Goal: Task Accomplishment & Management: Complete application form

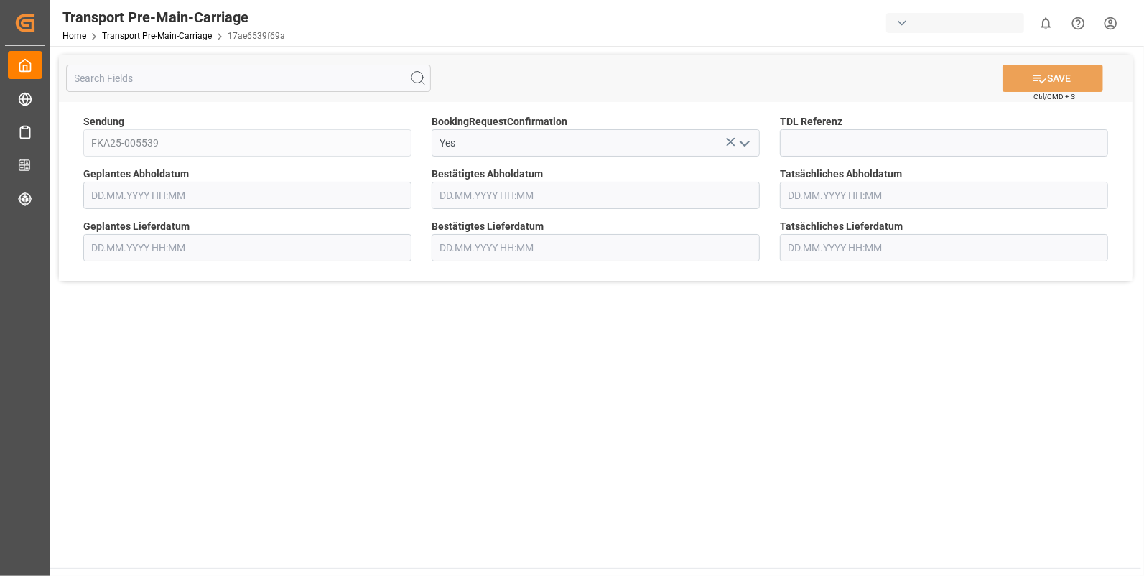
type input "[DATE] 00:00"
click at [822, 136] on input at bounding box center [944, 142] width 328 height 27
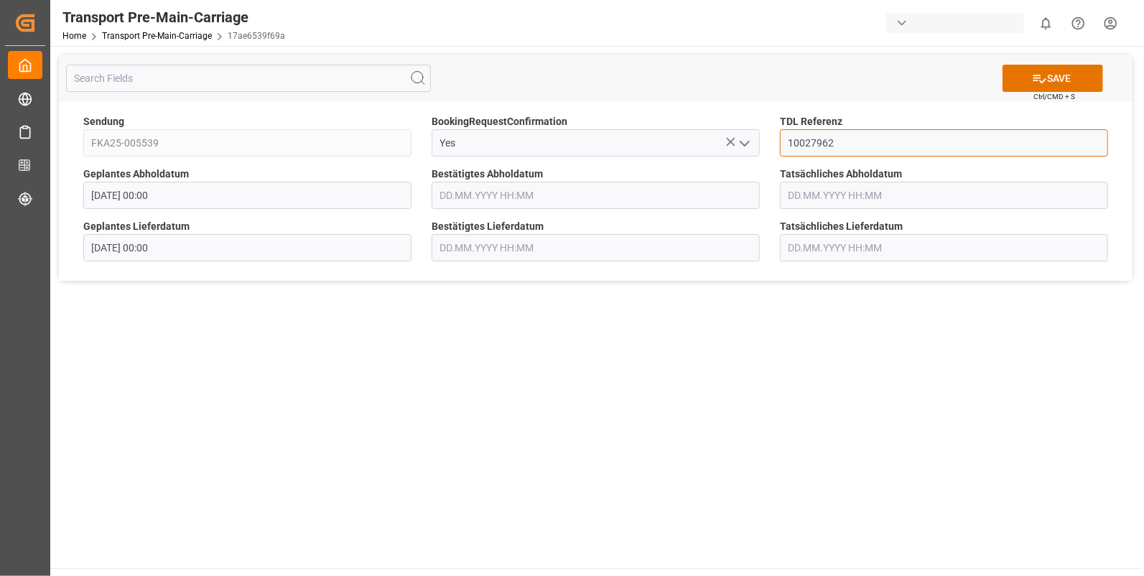
type input "10027962"
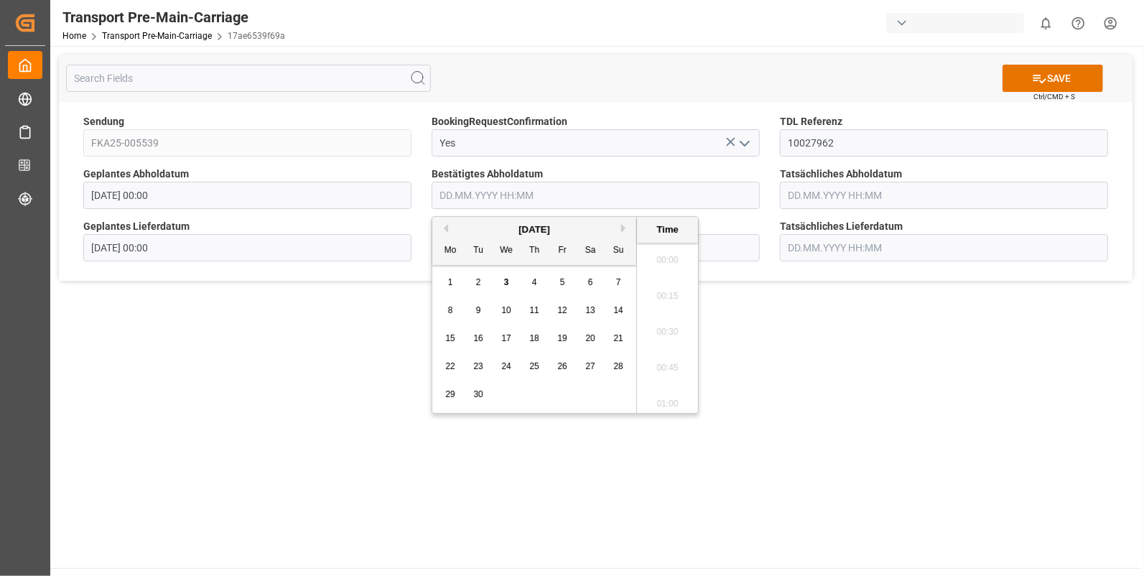
click at [452, 192] on input "text" at bounding box center [596, 195] width 328 height 27
click at [442, 228] on button "Previous Month" at bounding box center [443, 228] width 9 height 9
click at [562, 395] on span "29" at bounding box center [561, 394] width 9 height 10
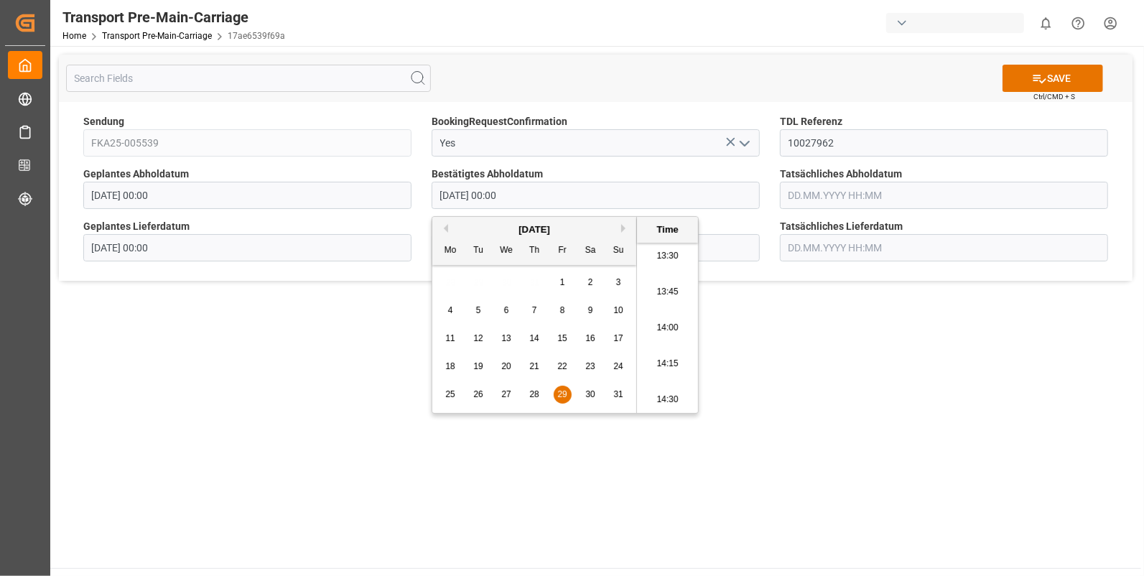
click at [666, 332] on li "14:00" at bounding box center [667, 328] width 61 height 36
type input "29.08.2025 14:00"
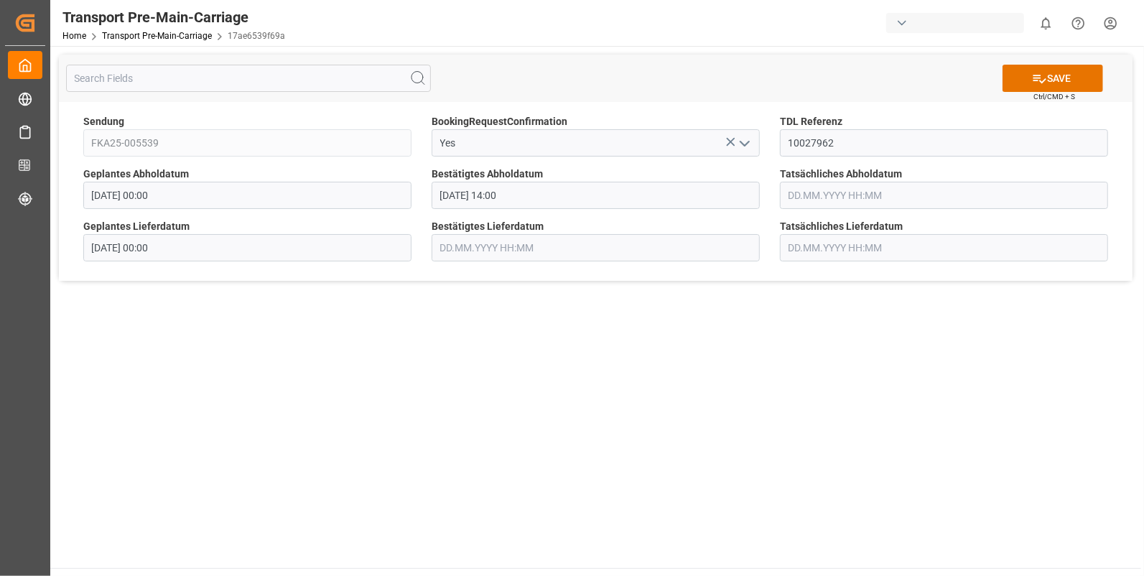
click at [834, 197] on input "text" at bounding box center [944, 195] width 328 height 27
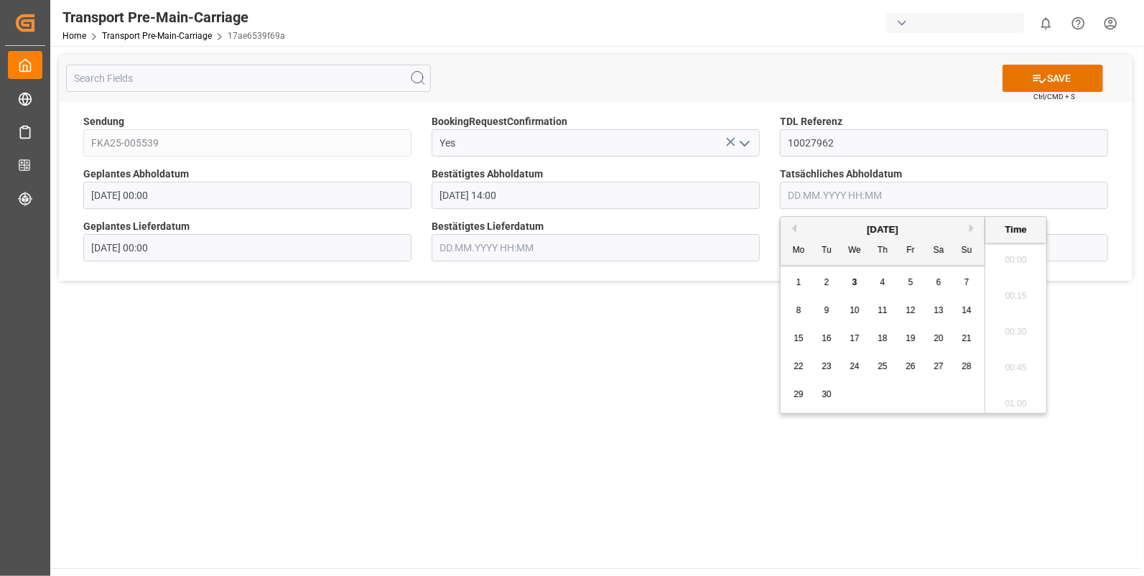
scroll to position [1764, 0]
click at [796, 225] on button "Previous Month" at bounding box center [792, 228] width 9 height 9
click at [908, 395] on span "29" at bounding box center [909, 394] width 9 height 10
click at [998, 325] on li "14:00" at bounding box center [1015, 328] width 61 height 36
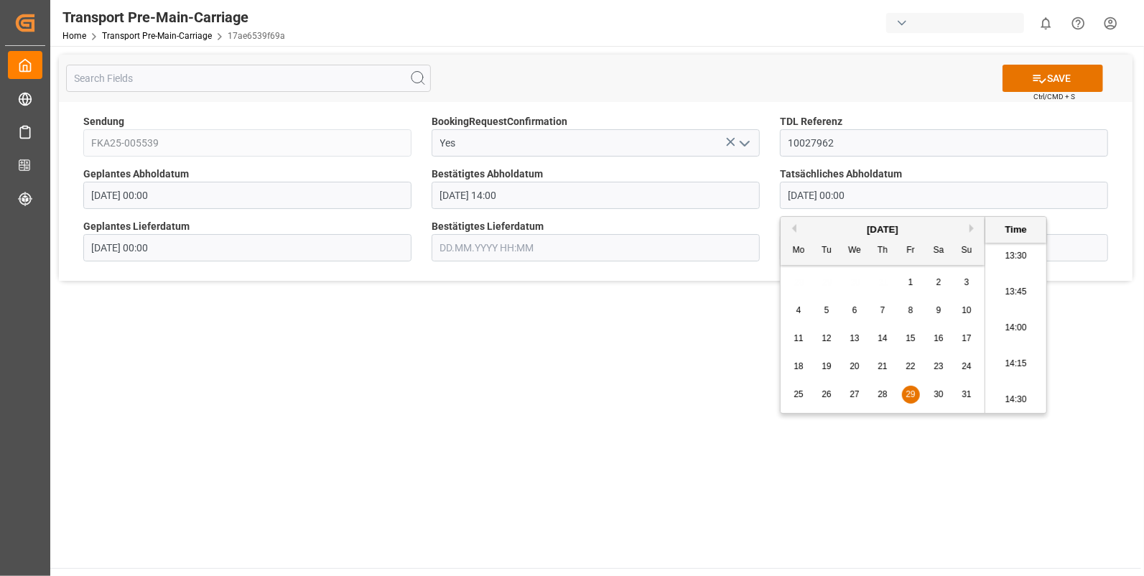
type input "29.08.2025 14:00"
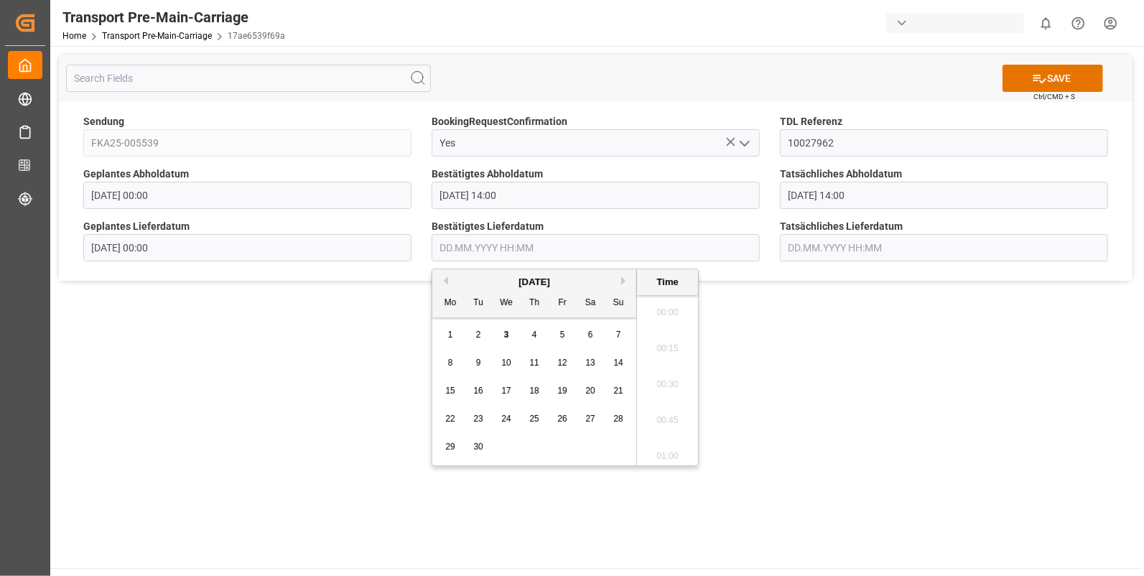
click at [495, 248] on input "text" at bounding box center [596, 247] width 328 height 27
click at [443, 332] on div "1" at bounding box center [451, 335] width 18 height 17
click at [671, 323] on li "10:15" at bounding box center [667, 321] width 61 height 36
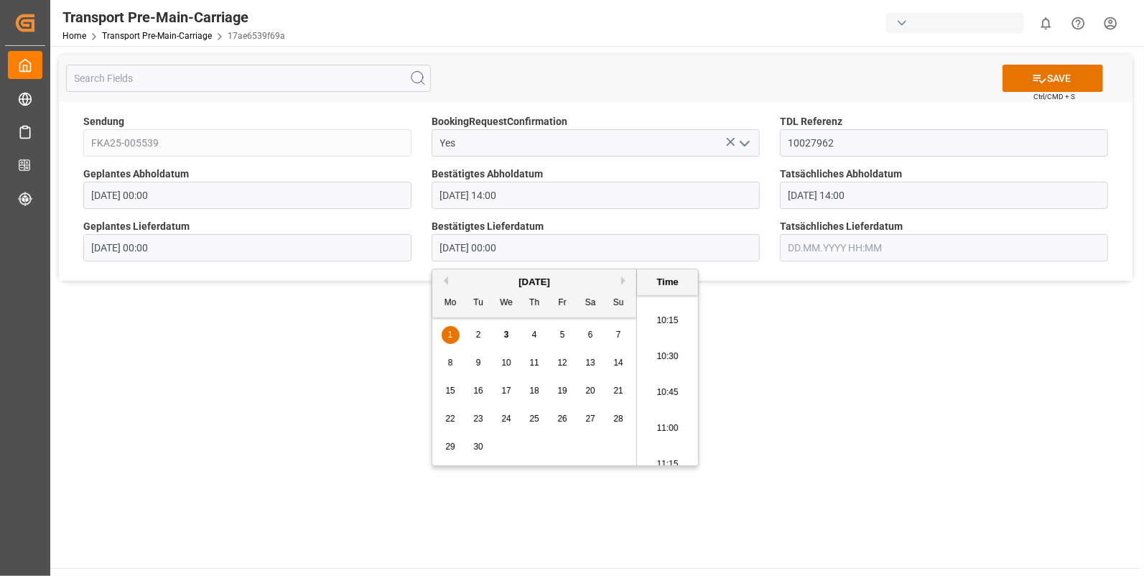
type input "01.09.2025 10:15"
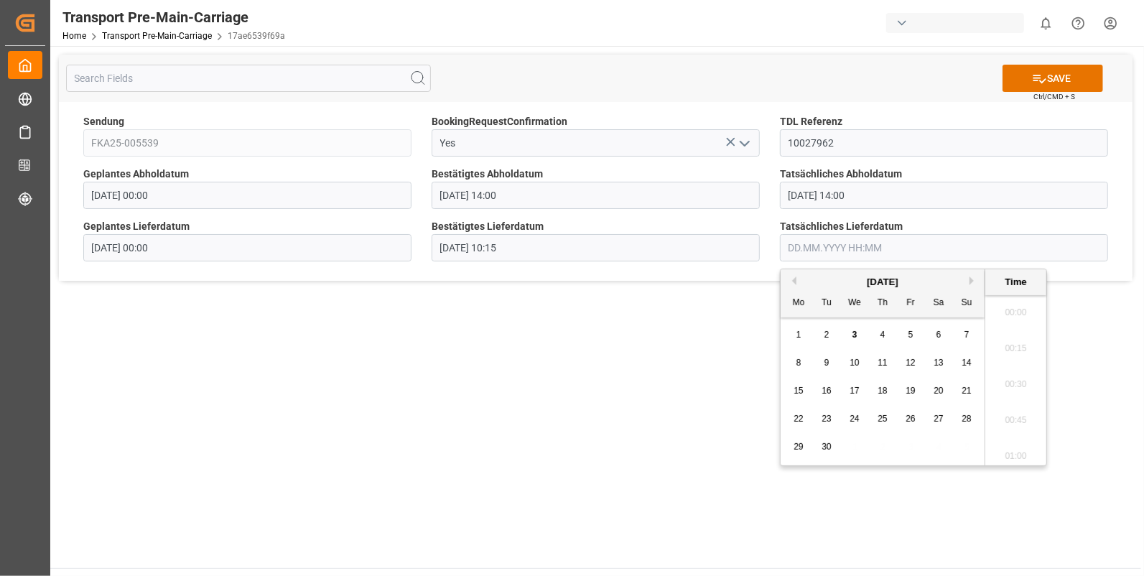
click at [797, 242] on input "text" at bounding box center [944, 247] width 328 height 27
click at [803, 334] on div "1" at bounding box center [799, 335] width 18 height 17
click at [997, 320] on li "10:15" at bounding box center [1015, 321] width 61 height 36
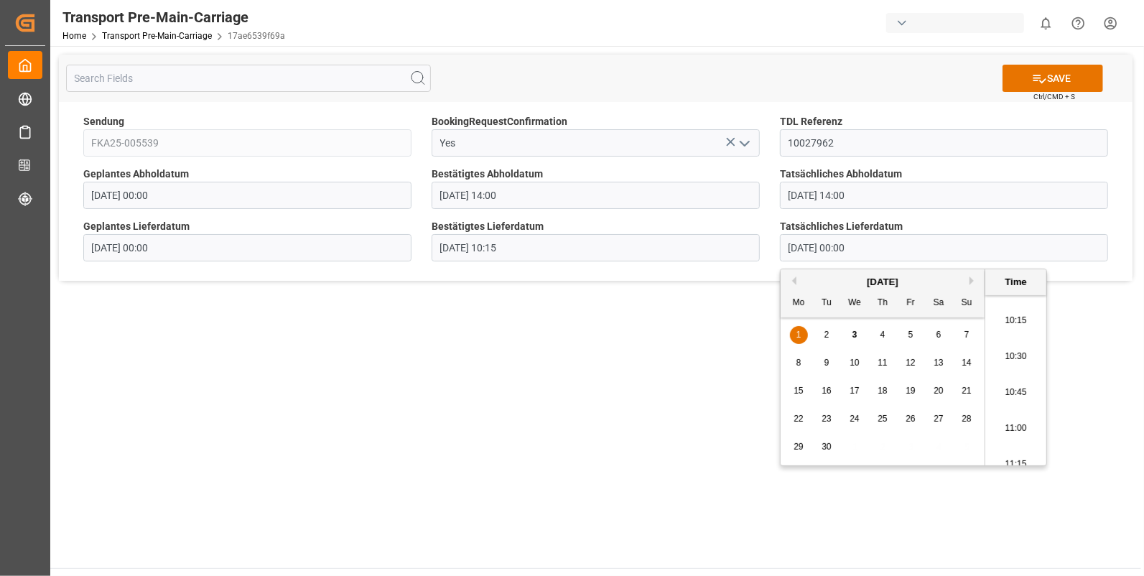
type input "01.09.2025 10:15"
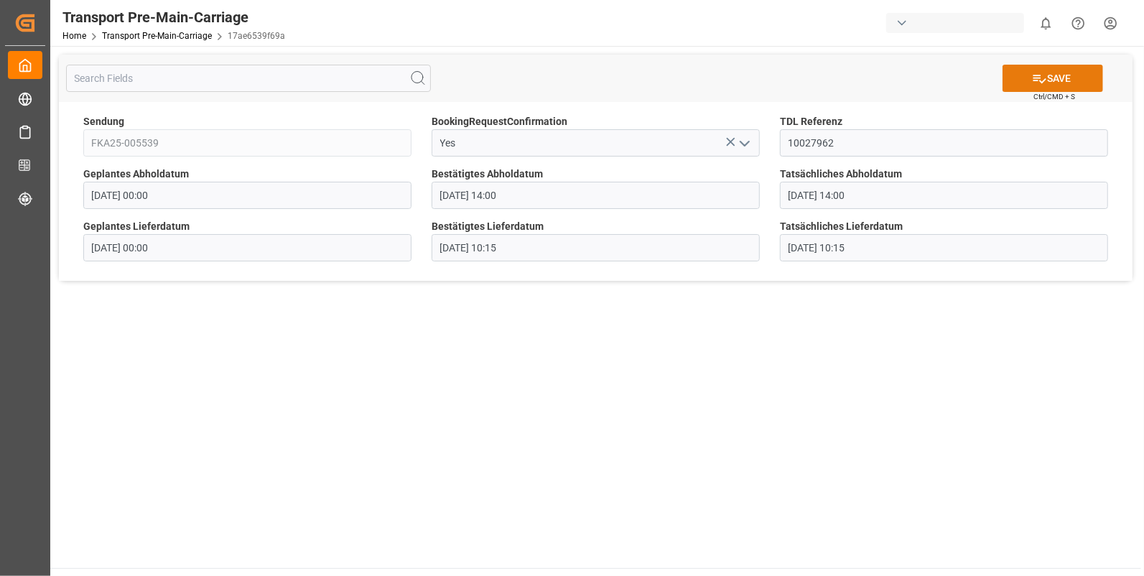
click at [1051, 75] on button "SAVE" at bounding box center [1052, 78] width 101 height 27
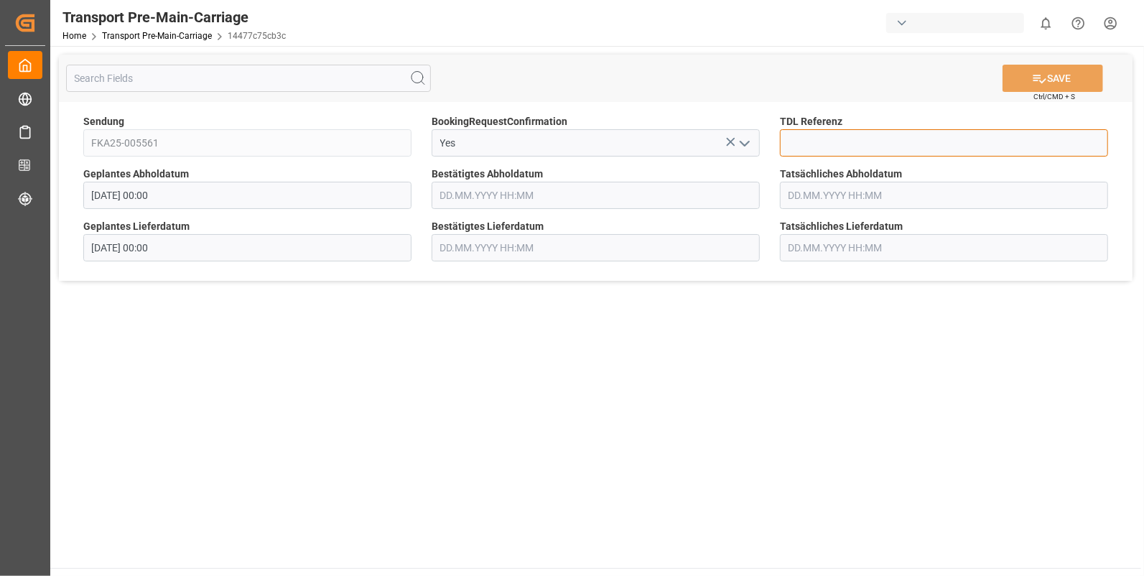
click at [793, 140] on input at bounding box center [944, 142] width 328 height 27
type input "10027975"
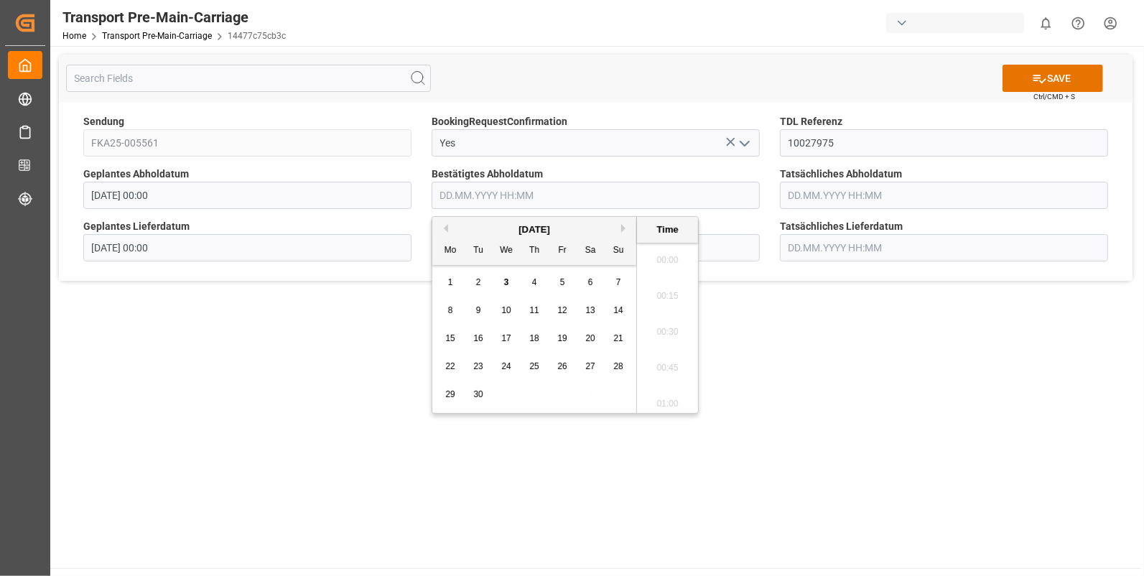
click at [488, 196] on input "text" at bounding box center [596, 195] width 328 height 27
click at [446, 230] on button "Previous Month" at bounding box center [443, 228] width 9 height 9
click at [564, 393] on span "29" at bounding box center [561, 394] width 9 height 10
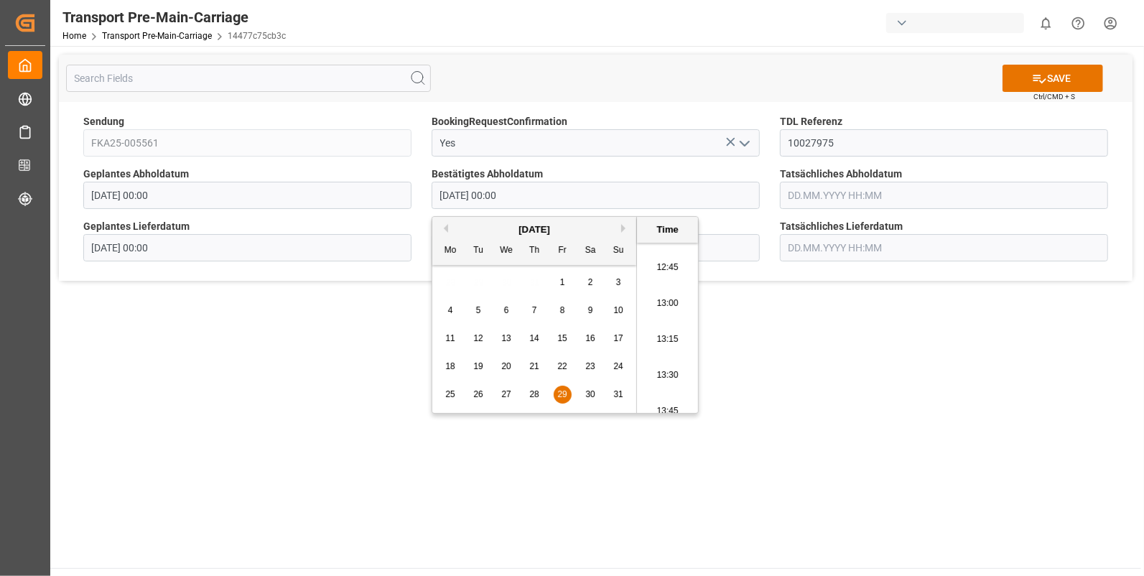
click at [652, 381] on li "13:30" at bounding box center [667, 376] width 61 height 36
type input "29.08.2025 13:30"
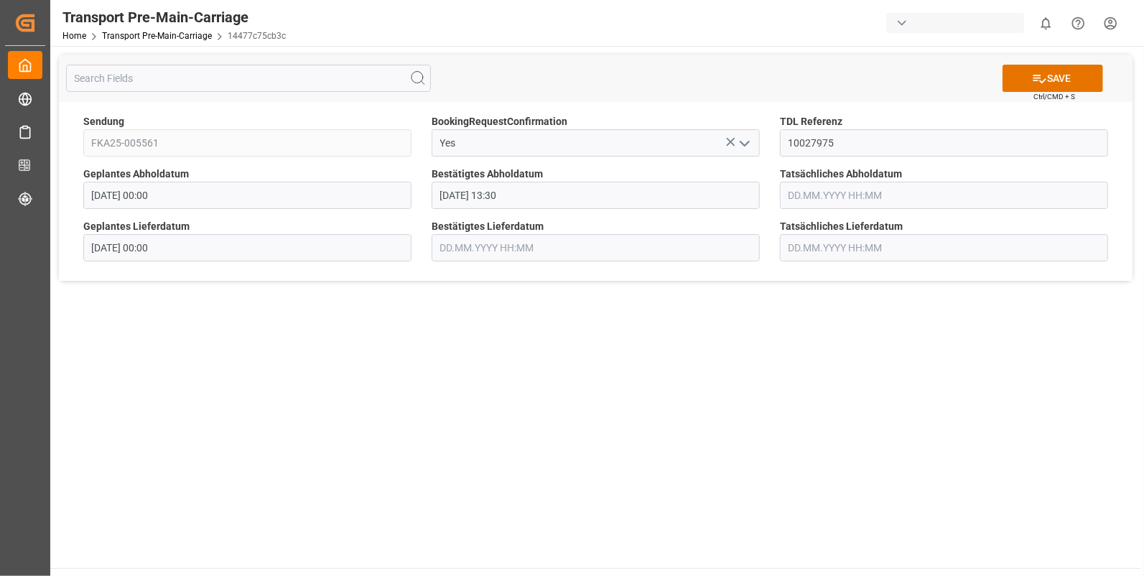
click at [825, 200] on input "text" at bounding box center [944, 195] width 328 height 27
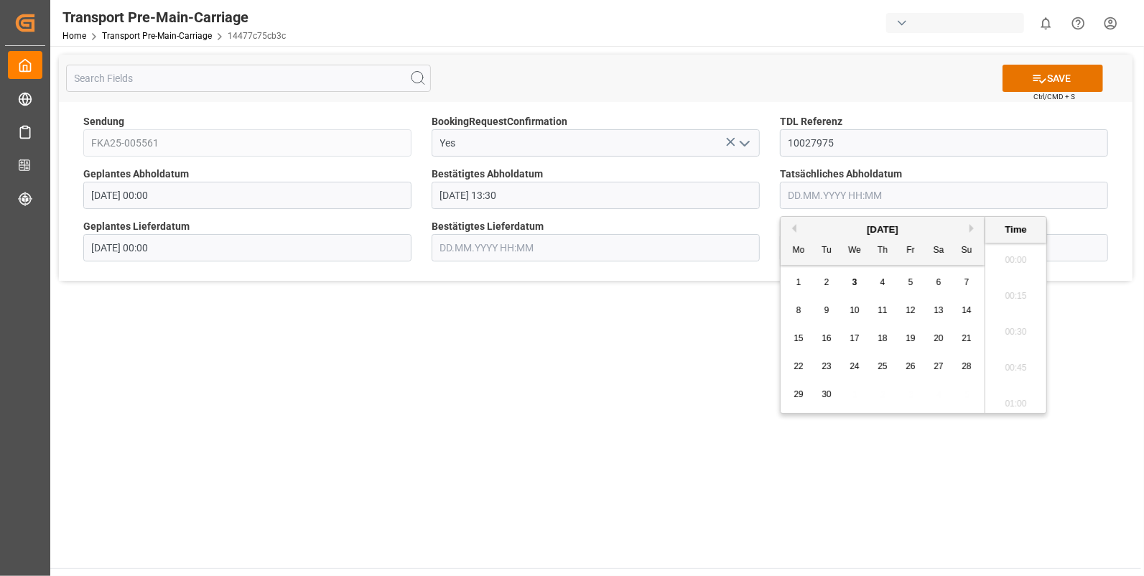
scroll to position [1764, 0]
click at [791, 224] on button "Previous Month" at bounding box center [792, 228] width 9 height 9
click at [913, 393] on span "29" at bounding box center [909, 394] width 9 height 10
click at [1012, 310] on li "13:30" at bounding box center [1015, 316] width 61 height 36
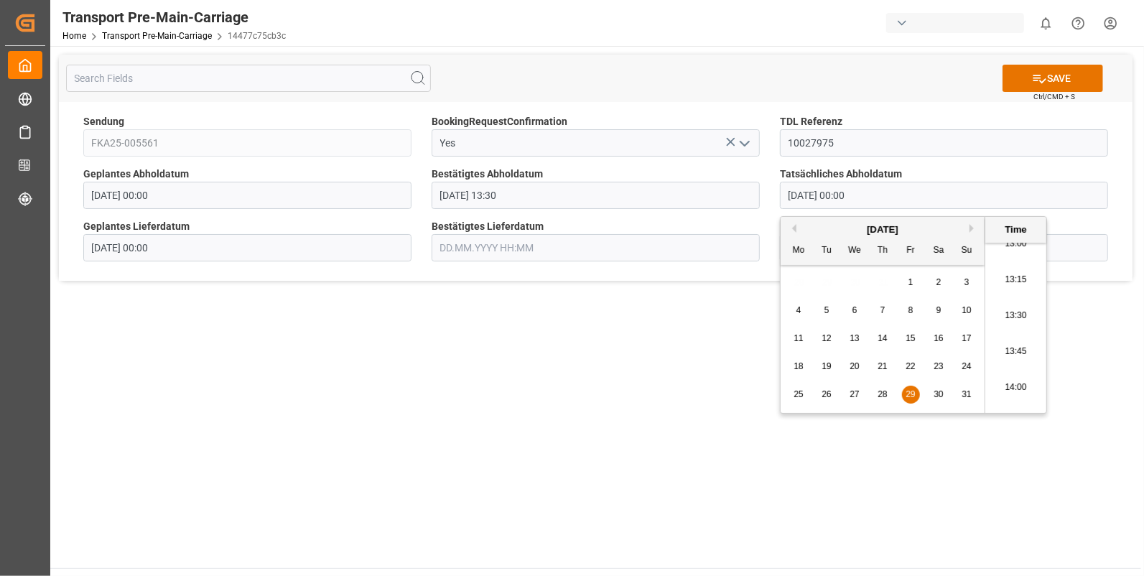
type input "29.08.2025 13:30"
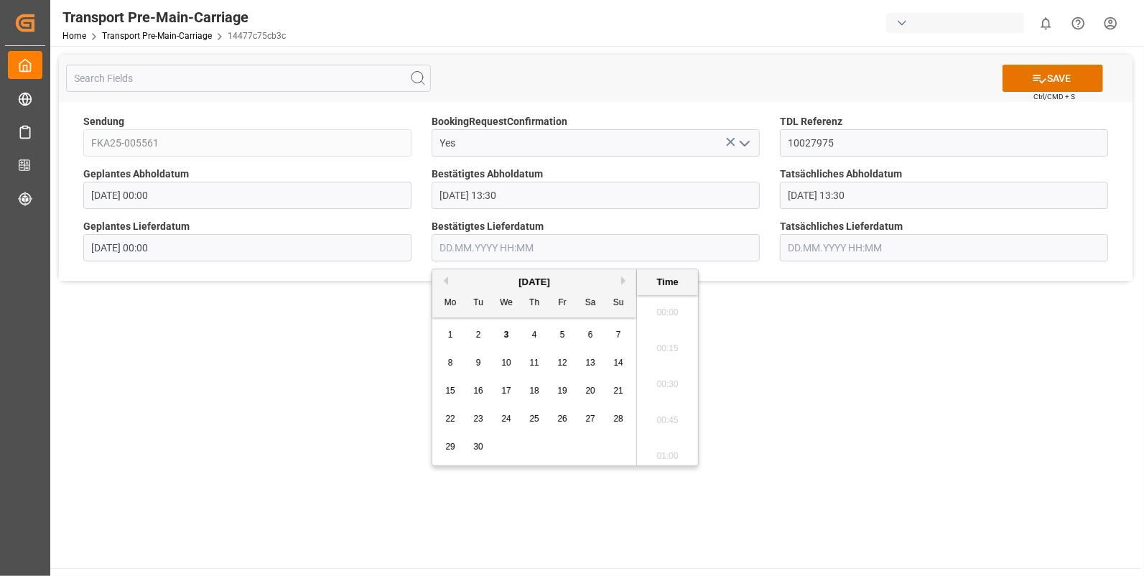
click at [435, 248] on input "text" at bounding box center [596, 247] width 328 height 27
click at [443, 330] on div "1" at bounding box center [451, 335] width 18 height 17
click at [647, 414] on li "13:00" at bounding box center [667, 417] width 61 height 36
type input "01.09.2025 13:00"
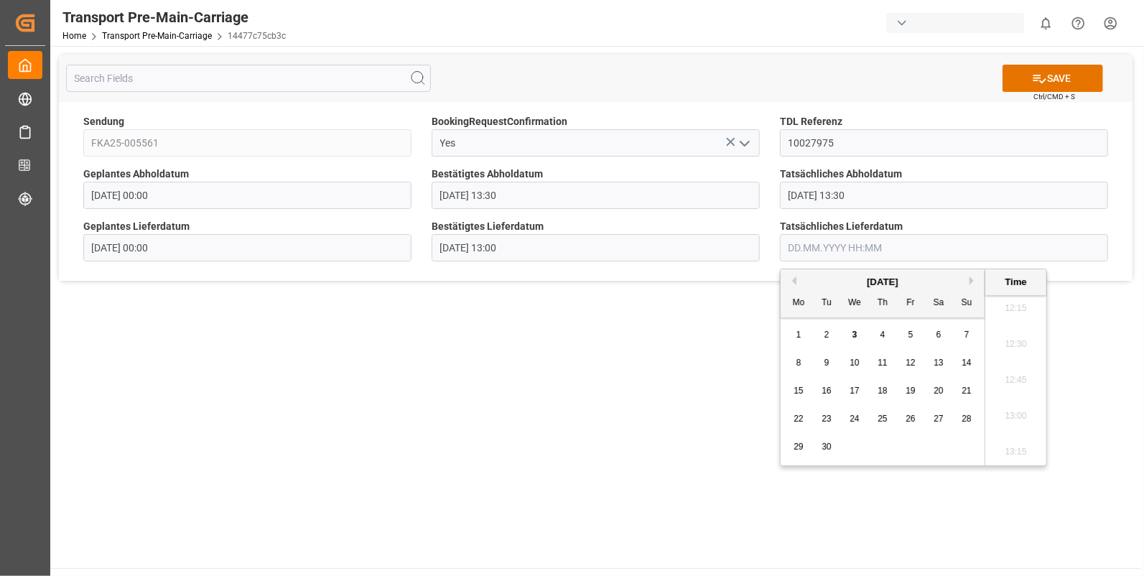
click at [799, 239] on input "text" at bounding box center [944, 247] width 328 height 27
click at [801, 337] on span "1" at bounding box center [798, 335] width 5 height 10
drag, startPoint x: 1012, startPoint y: 412, endPoint x: 1030, endPoint y: 334, distance: 80.3
click at [1011, 411] on li "13:00" at bounding box center [1015, 417] width 61 height 36
type input "01.09.2025 13:00"
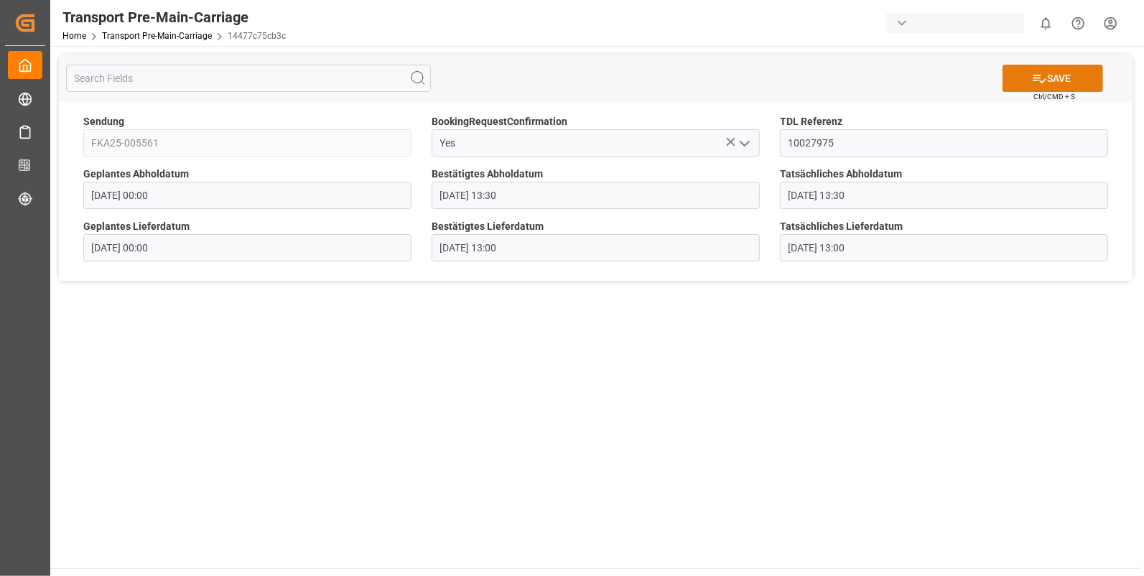
click at [1068, 78] on button "SAVE" at bounding box center [1052, 78] width 101 height 27
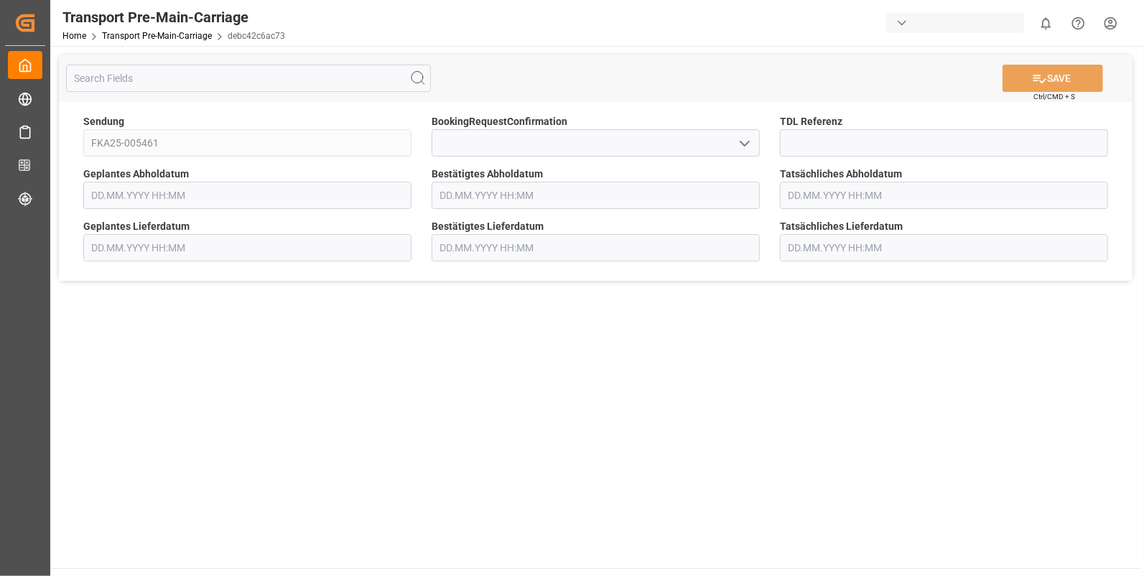
type input "[DATE] 00:00"
click at [743, 144] on polyline "open menu" at bounding box center [744, 143] width 9 height 4
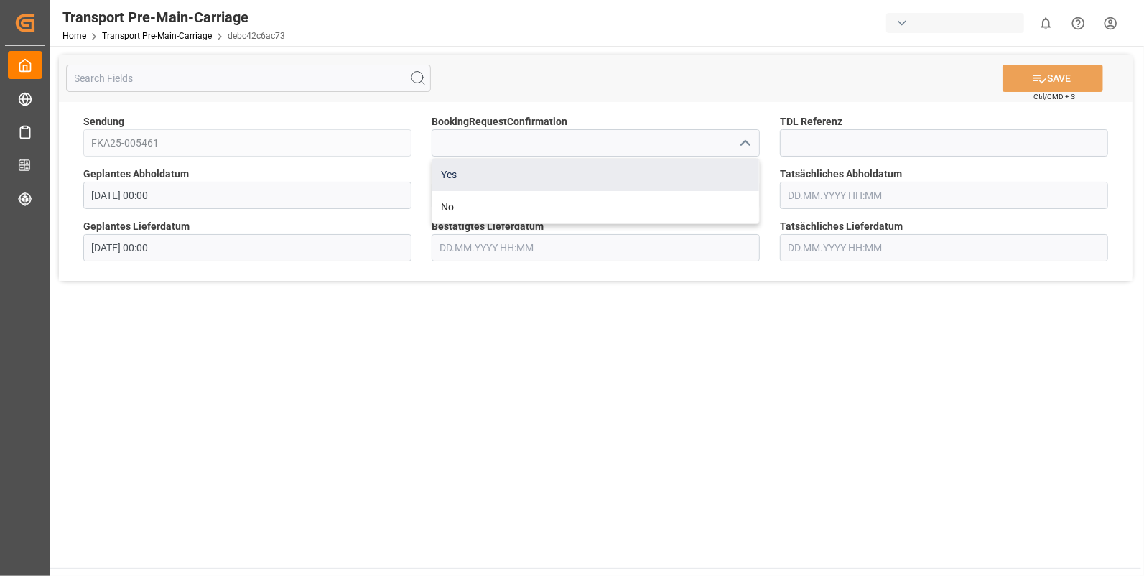
drag, startPoint x: 485, startPoint y: 169, endPoint x: 575, endPoint y: 166, distance: 89.8
click at [486, 169] on div "Yes" at bounding box center [595, 175] width 327 height 32
type input "Yes"
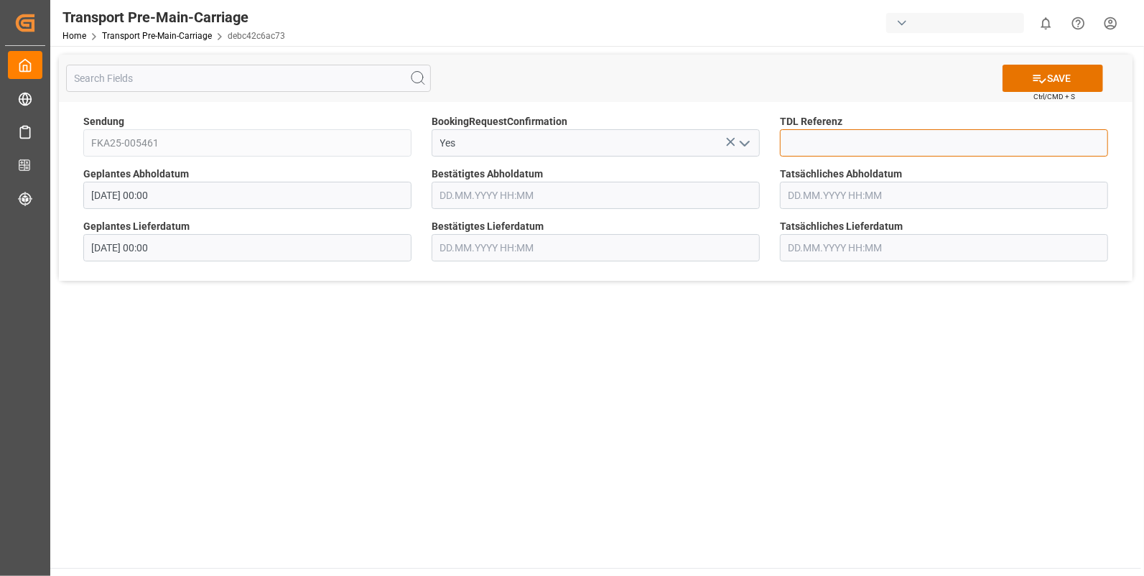
click at [799, 140] on input at bounding box center [944, 142] width 328 height 27
type input "10027979"
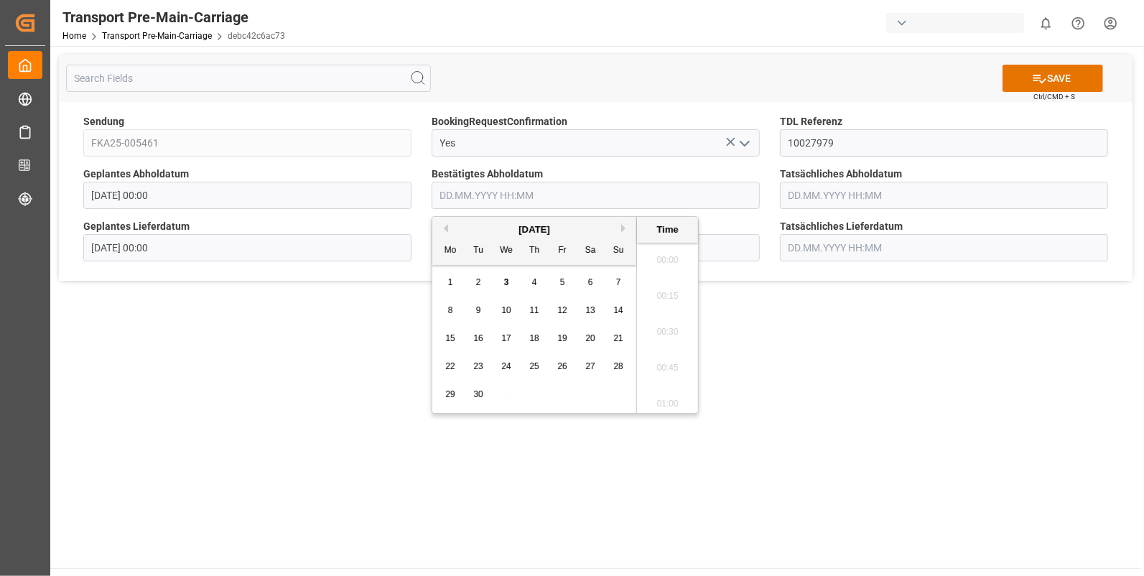
click at [541, 191] on input "text" at bounding box center [596, 195] width 328 height 27
click at [447, 228] on button "Previous Month" at bounding box center [443, 228] width 9 height 9
click at [557, 394] on span "29" at bounding box center [561, 394] width 9 height 10
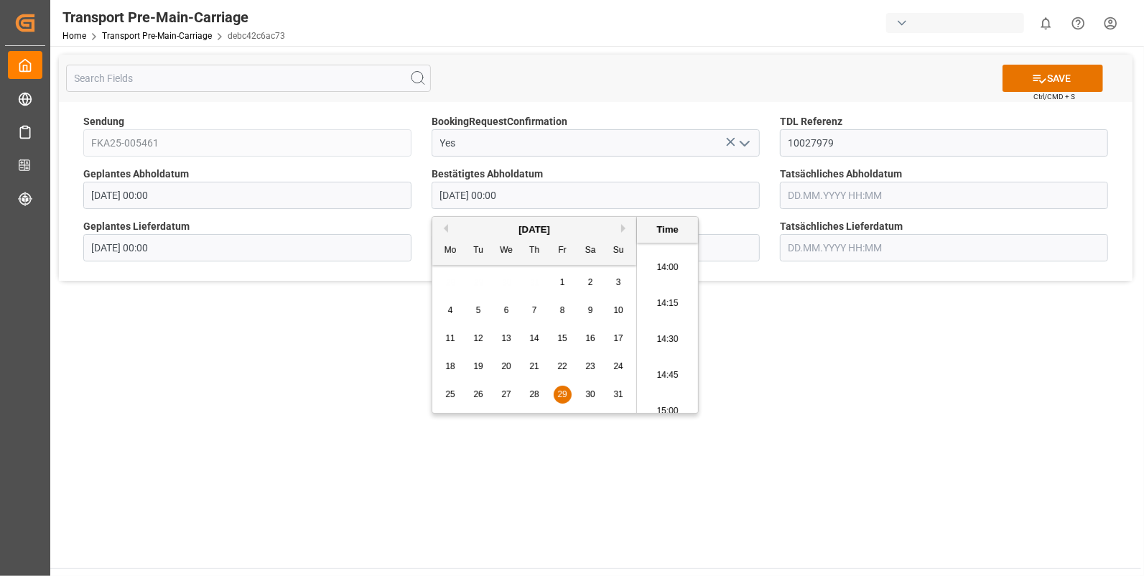
click at [657, 353] on li "14:30" at bounding box center [667, 340] width 61 height 36
type input "[DATE] 14:30"
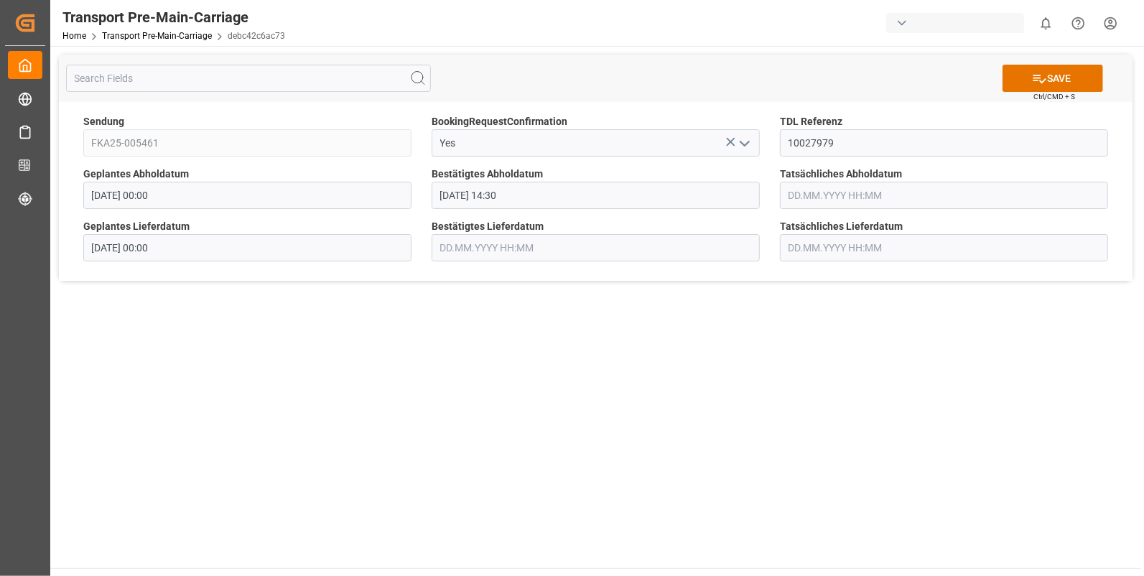
click at [809, 236] on input "text" at bounding box center [944, 247] width 328 height 27
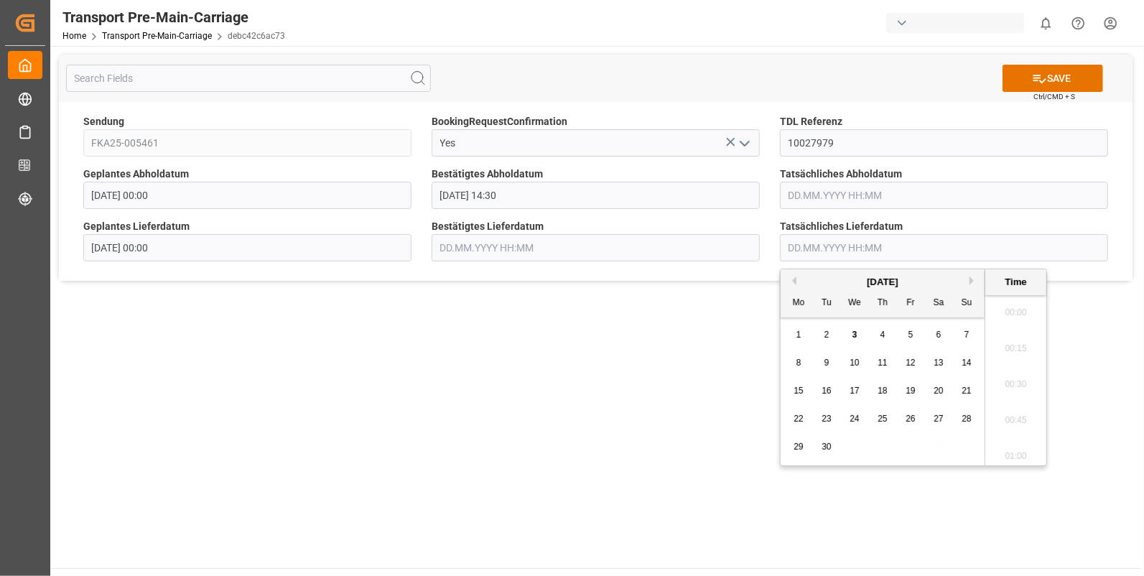
scroll to position [1764, 0]
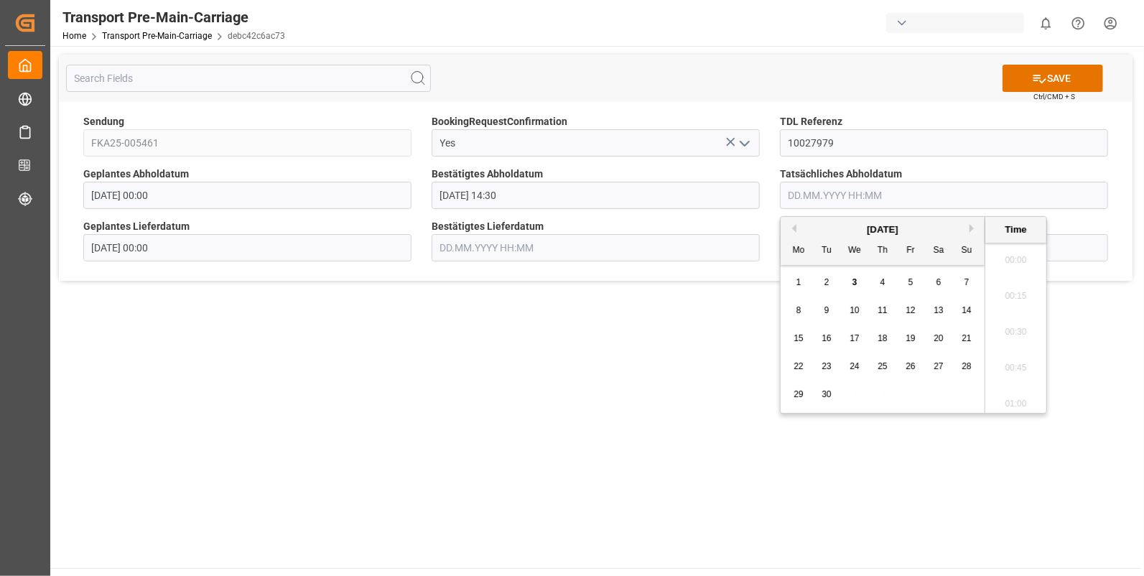
click at [809, 195] on input "text" at bounding box center [944, 195] width 328 height 27
click at [792, 225] on button "Previous Month" at bounding box center [792, 228] width 9 height 9
click at [905, 391] on span "29" at bounding box center [909, 394] width 9 height 10
click at [1004, 329] on li "14:30" at bounding box center [1015, 340] width 61 height 36
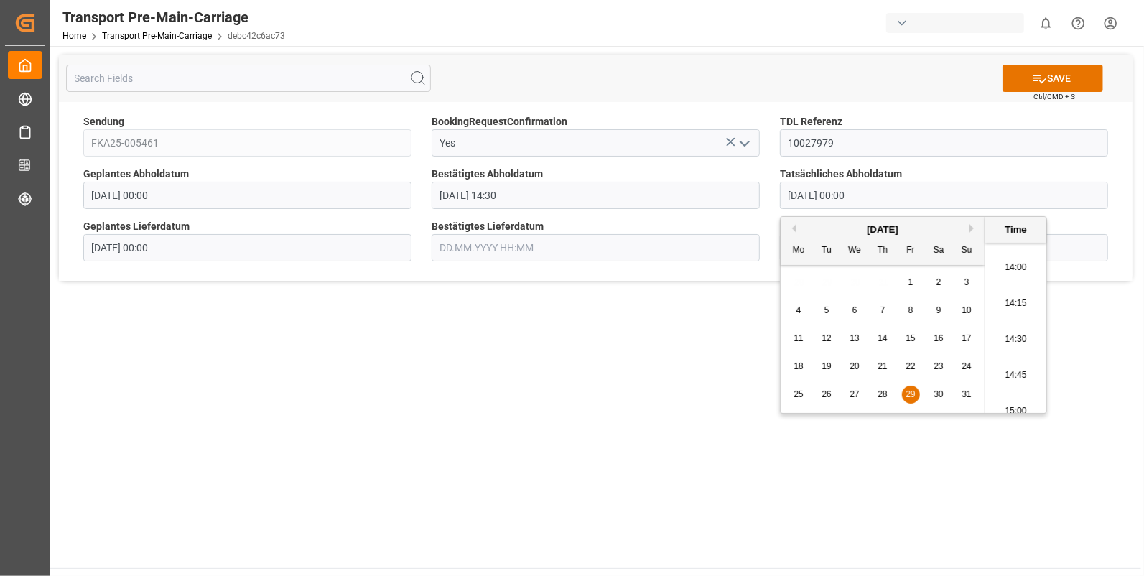
type input "[DATE] 14:30"
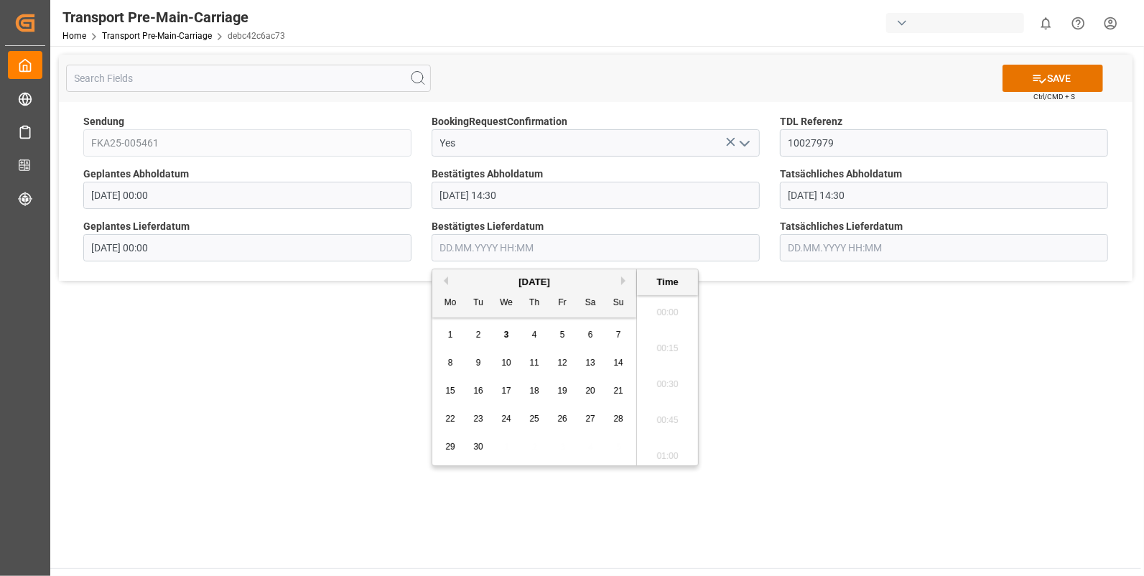
scroll to position [1764, 0]
click at [449, 242] on input "text" at bounding box center [596, 247] width 328 height 27
click at [450, 330] on span "1" at bounding box center [450, 335] width 5 height 10
click at [665, 304] on li "08:30" at bounding box center [667, 309] width 61 height 36
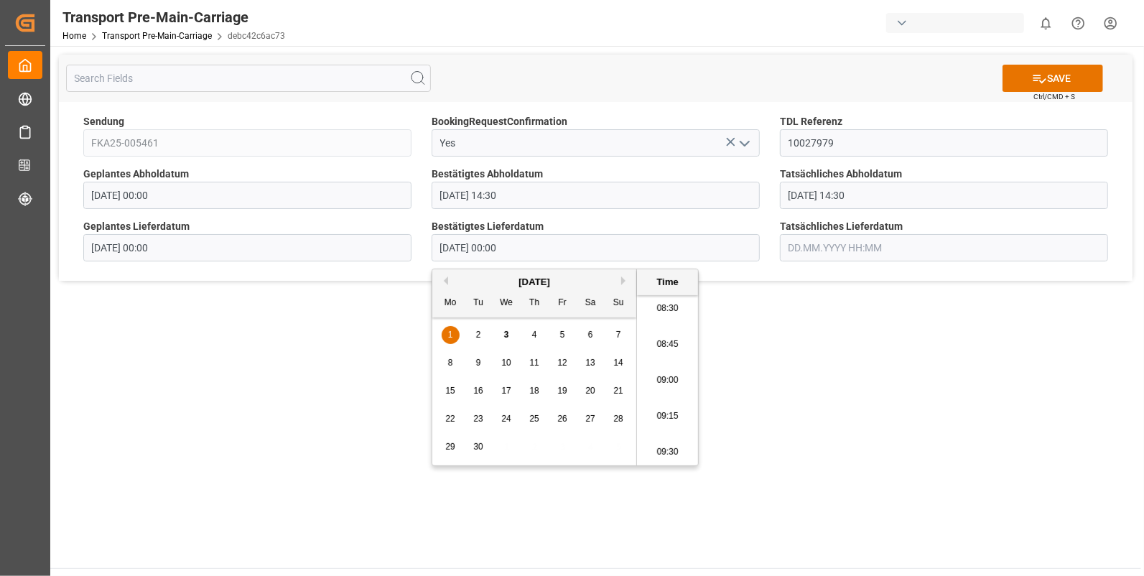
type input "[DATE] 08:30"
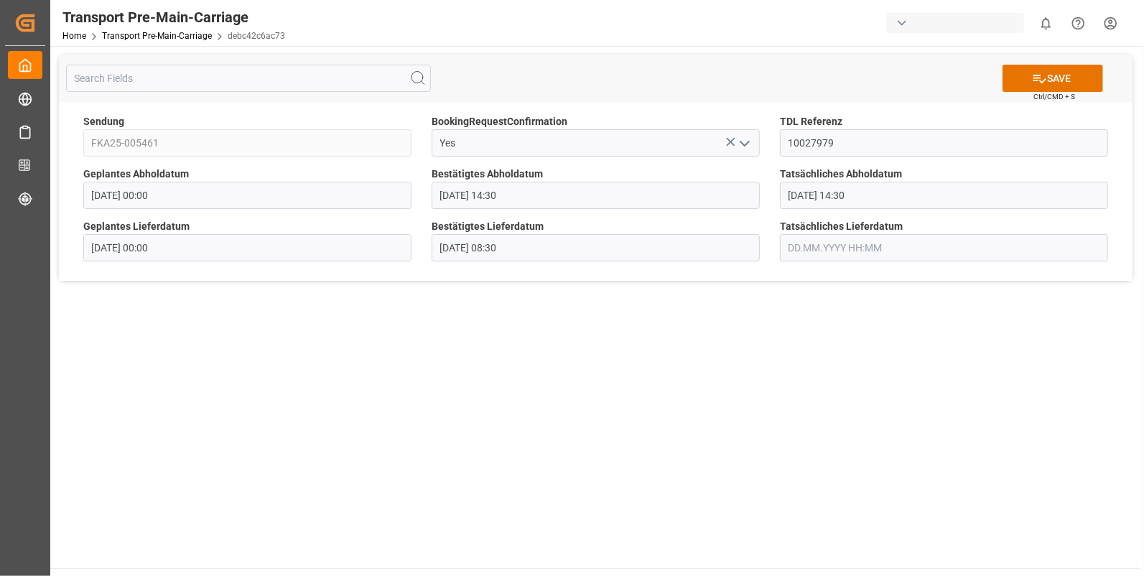
click at [790, 241] on input "text" at bounding box center [944, 247] width 328 height 27
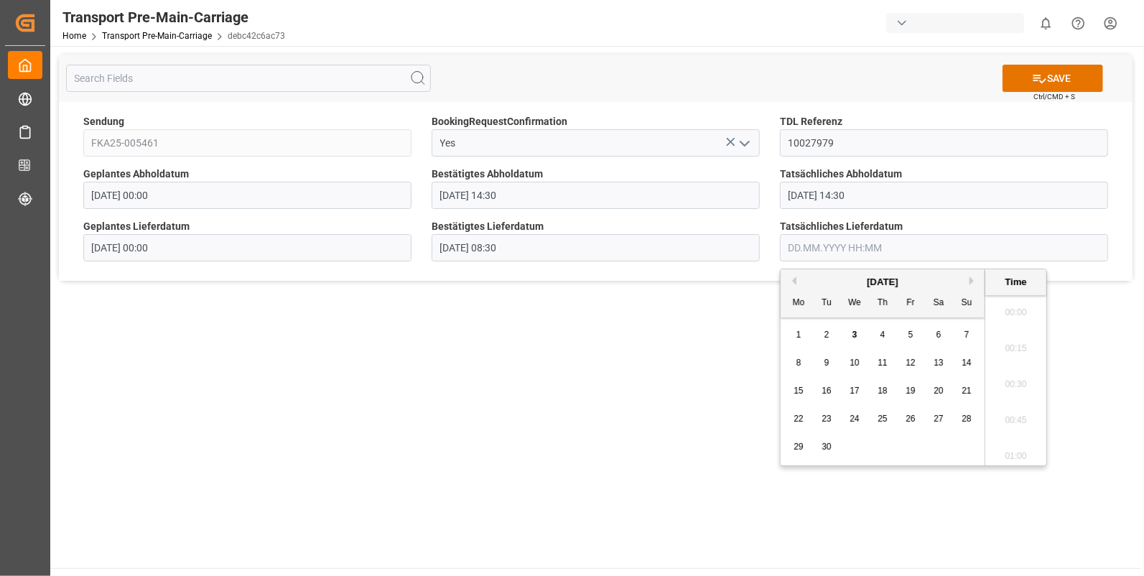
scroll to position [1764, 0]
click at [803, 329] on div "1" at bounding box center [799, 335] width 18 height 17
click at [1017, 371] on li "08:30" at bounding box center [1015, 368] width 61 height 36
type input "[DATE] 08:30"
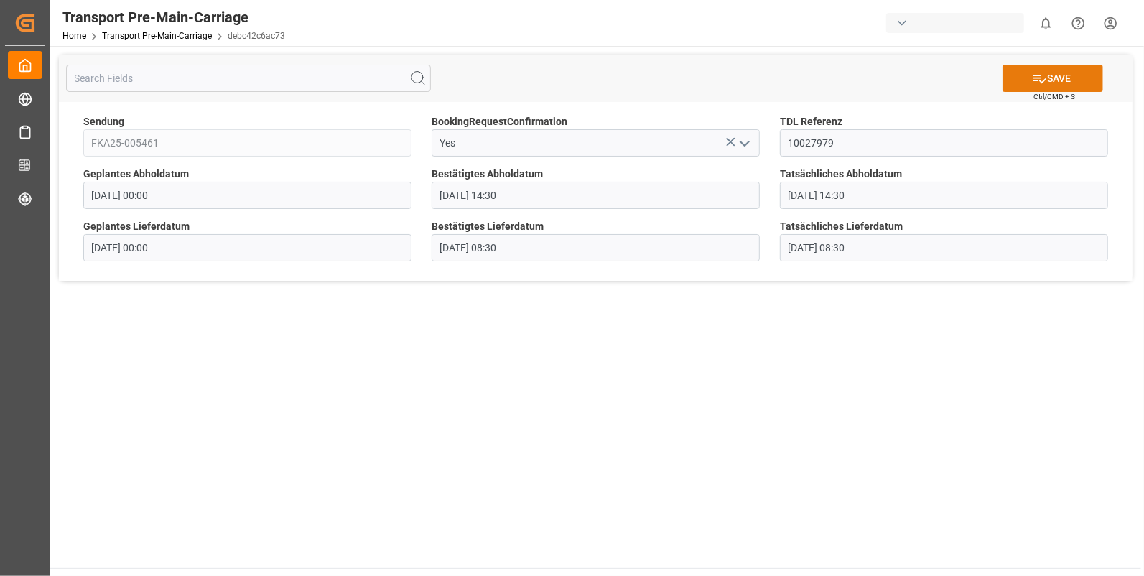
click at [1051, 73] on button "SAVE" at bounding box center [1052, 78] width 101 height 27
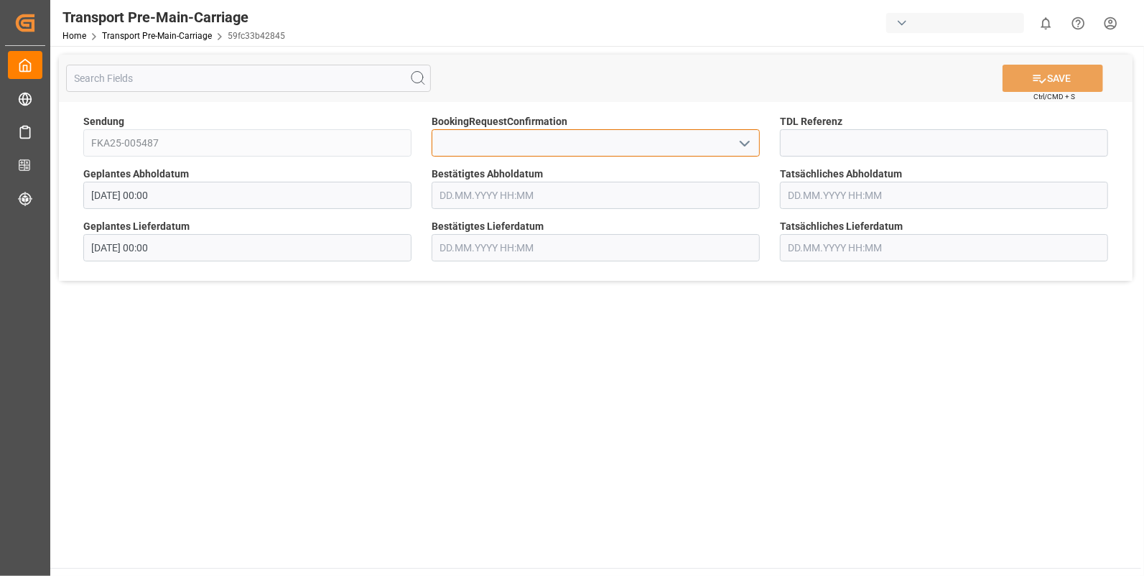
click at [536, 149] on input at bounding box center [596, 142] width 328 height 27
click at [752, 140] on icon "open menu" at bounding box center [744, 143] width 17 height 17
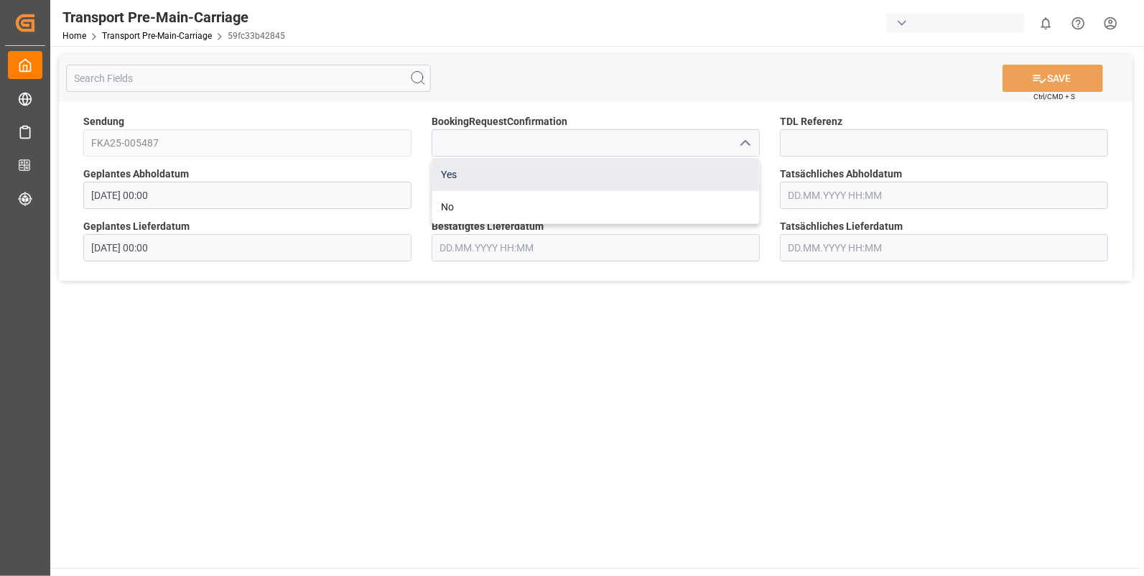
click at [467, 169] on div "Yes" at bounding box center [595, 175] width 327 height 32
type input "Yes"
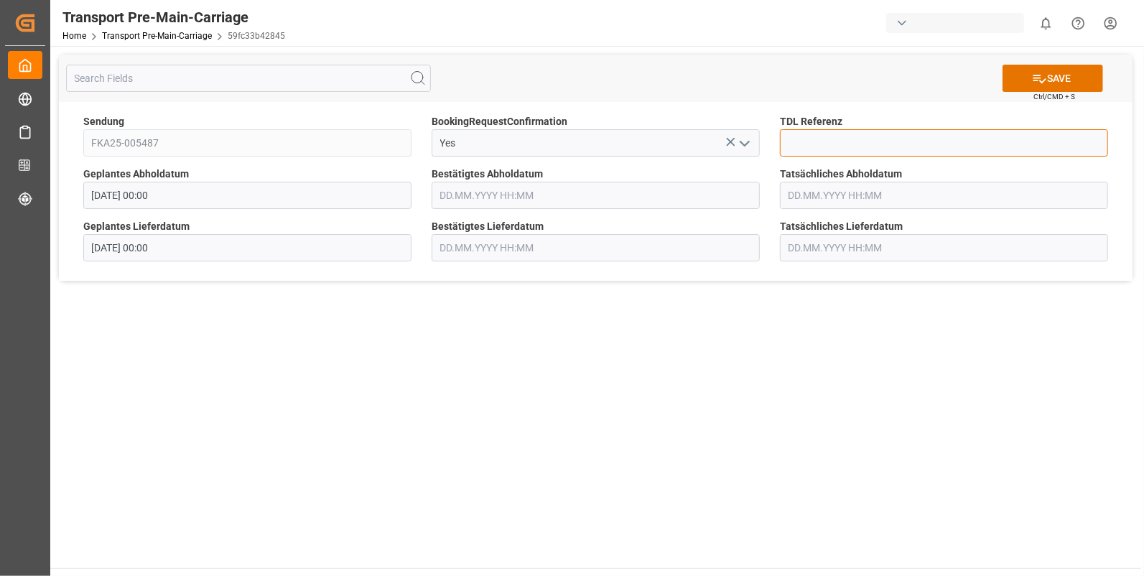
click at [790, 136] on input at bounding box center [944, 142] width 328 height 27
type input "10027982"
click at [480, 198] on input "text" at bounding box center [596, 195] width 328 height 27
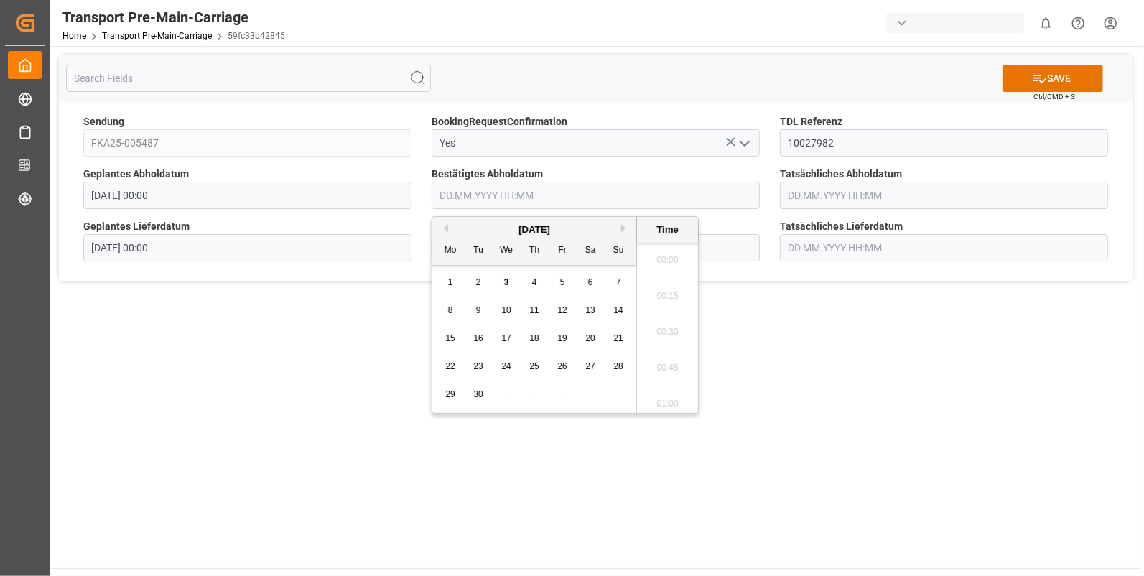
scroll to position [1764, 0]
click at [443, 229] on button "Previous Month" at bounding box center [443, 228] width 9 height 9
click at [559, 396] on span "29" at bounding box center [561, 394] width 9 height 10
click at [657, 365] on li "13:00" at bounding box center [667, 364] width 61 height 36
type input "29.08.2025 13:00"
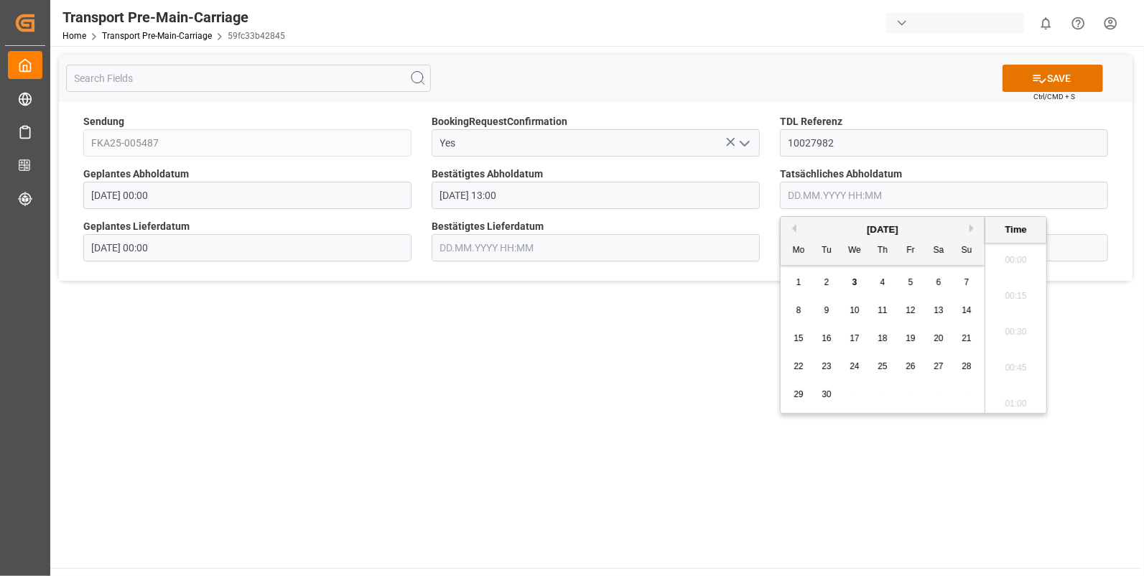
click at [811, 187] on input "text" at bounding box center [944, 195] width 328 height 27
click at [793, 227] on button "Previous Month" at bounding box center [792, 228] width 9 height 9
click at [912, 394] on span "29" at bounding box center [909, 394] width 9 height 10
click at [1012, 350] on li "13:00" at bounding box center [1015, 364] width 61 height 36
type input "29.08.2025 13:00"
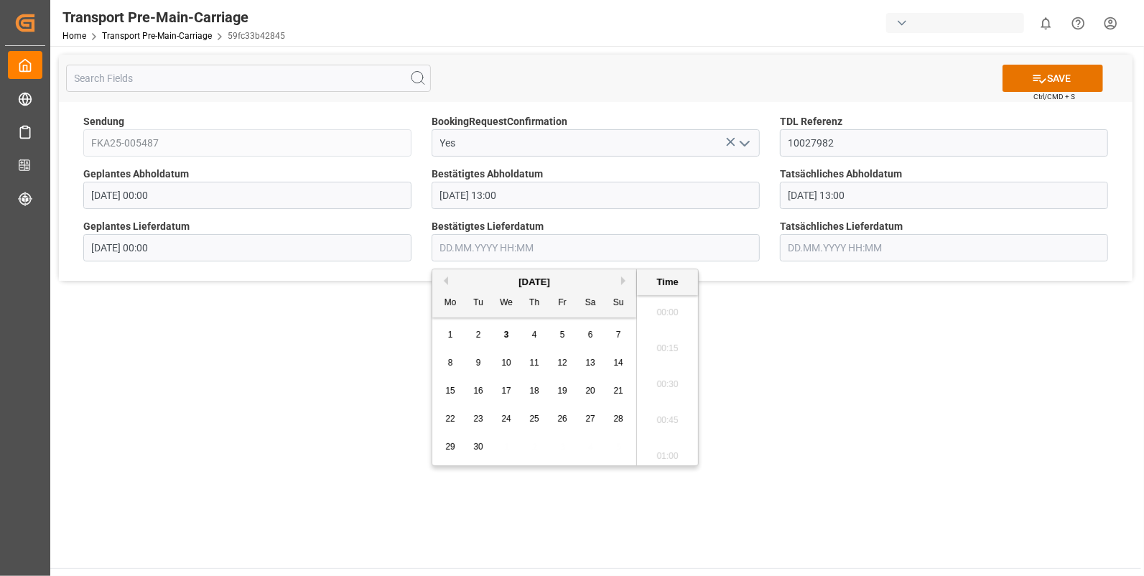
click at [482, 243] on input "text" at bounding box center [596, 247] width 328 height 27
click at [449, 328] on div "1" at bounding box center [451, 335] width 18 height 17
click at [662, 432] on li "14:00" at bounding box center [667, 440] width 61 height 36
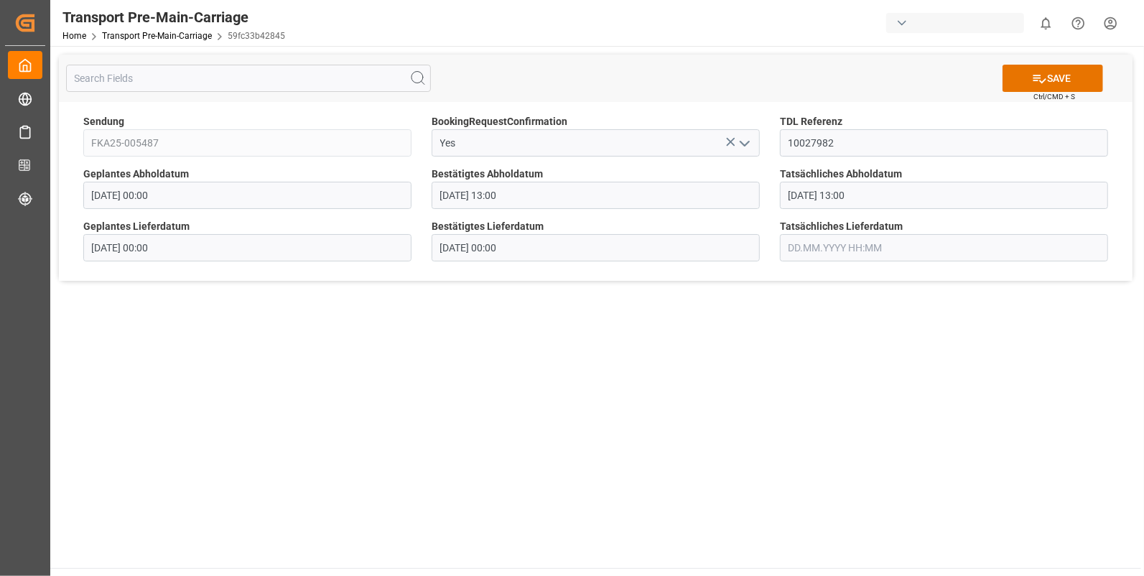
type input "01.09.2025 14:00"
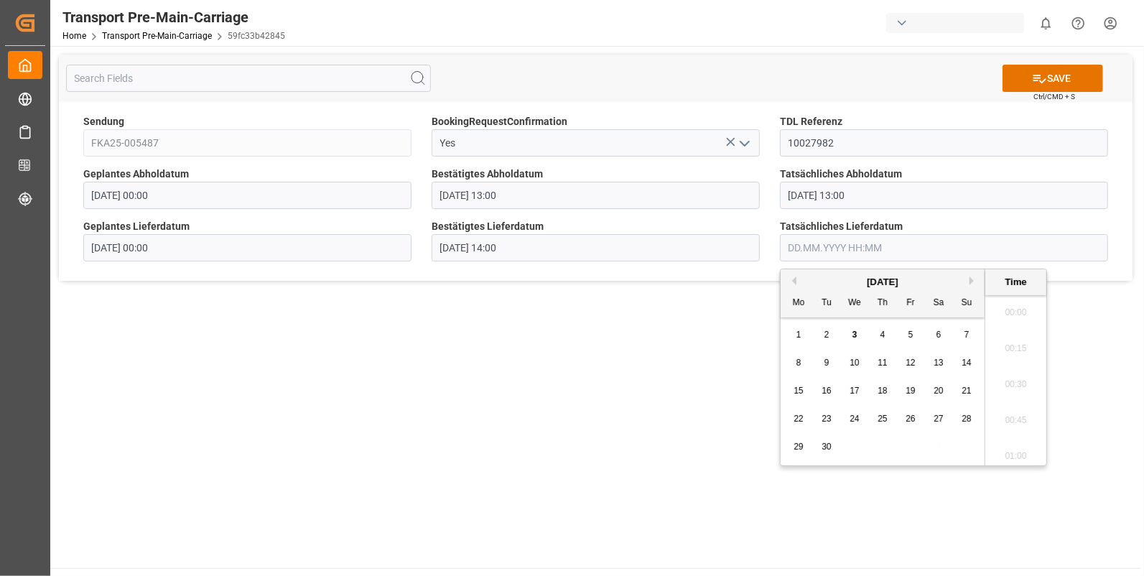
click at [791, 241] on input "text" at bounding box center [944, 247] width 328 height 27
click at [798, 332] on span "1" at bounding box center [798, 335] width 5 height 10
click at [1009, 298] on li "14:15" at bounding box center [1015, 297] width 61 height 36
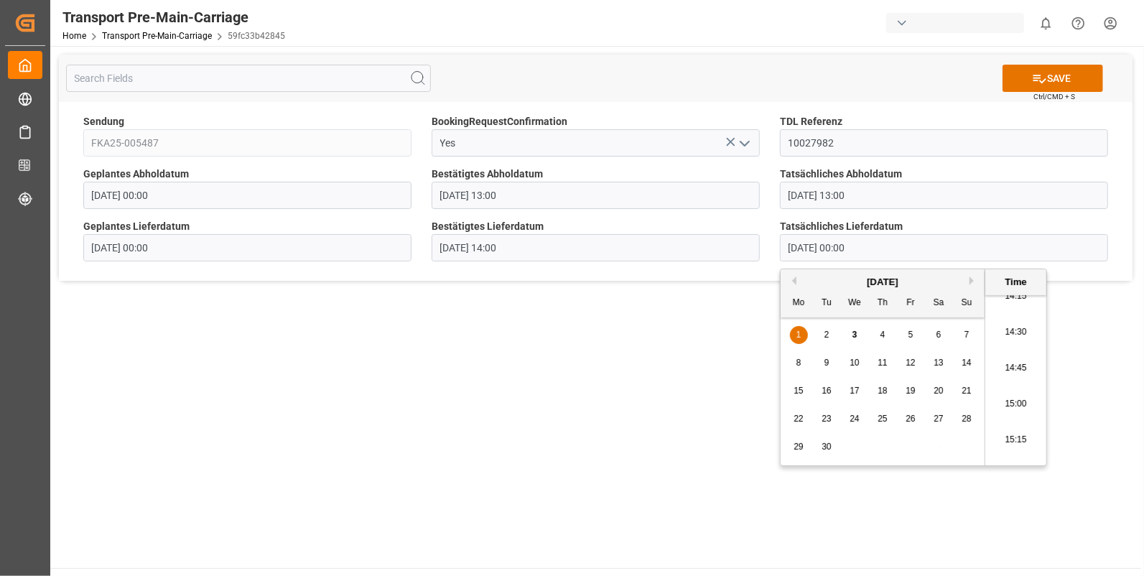
type input "01.09.2025 14:15"
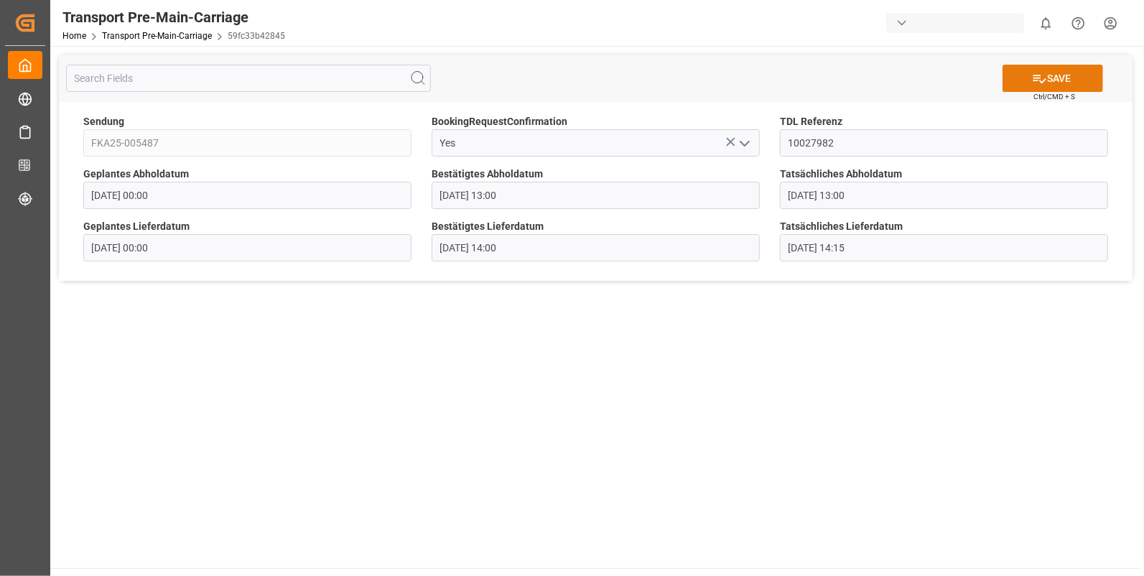
click at [1057, 83] on button "SAVE" at bounding box center [1052, 78] width 101 height 27
